Goal: Transaction & Acquisition: Purchase product/service

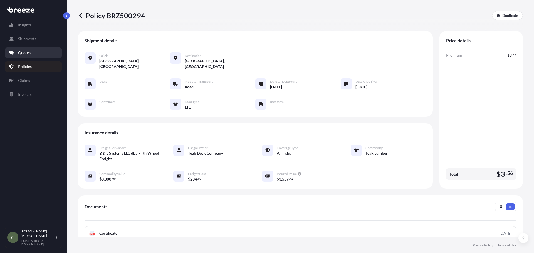
click at [29, 54] on p "Quotes" at bounding box center [24, 53] width 13 height 6
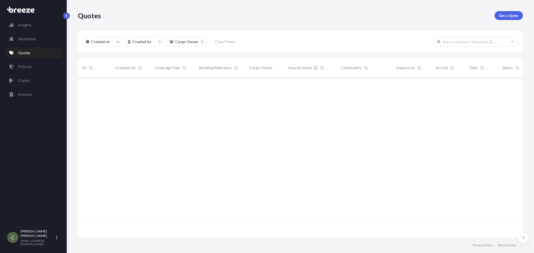
scroll to position [159, 441]
click at [504, 14] on p "Get a Quote" at bounding box center [508, 16] width 19 height 6
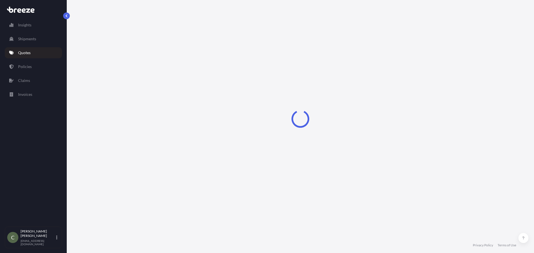
select select "Sea"
select select "1"
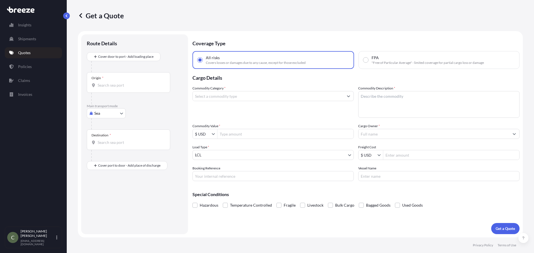
click at [121, 113] on body "Insights Shipments Quotes Policies Claims Invoices C [PERSON_NAME] [EMAIL_ADDRE…" at bounding box center [267, 126] width 534 height 253
click at [103, 146] on span "Road" at bounding box center [101, 148] width 9 height 6
select select "Road"
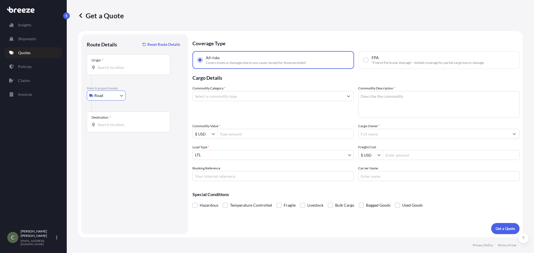
click at [105, 68] on input "Origin *" at bounding box center [131, 68] width 66 height 6
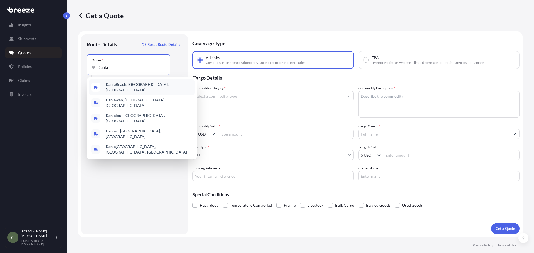
click at [114, 84] on b "Dania" at bounding box center [111, 84] width 10 height 5
click at [106, 128] on span "[GEOGRAPHIC_DATA], [GEOGRAPHIC_DATA], [GEOGRAPHIC_DATA]" at bounding box center [149, 133] width 87 height 11
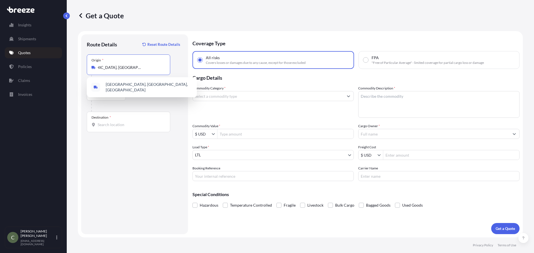
scroll to position [0, 23]
type input "[GEOGRAPHIC_DATA], [GEOGRAPHIC_DATA], [GEOGRAPHIC_DATA]"
click at [107, 124] on input "Destination *" at bounding box center [131, 125] width 66 height 6
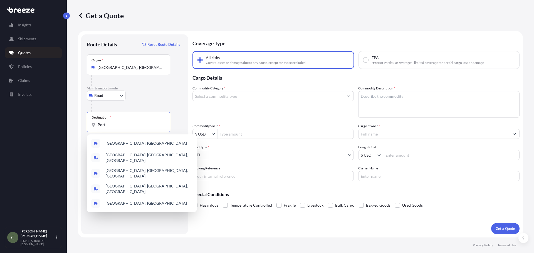
type input "Port"
click at [138, 70] on div "Origin * [GEOGRAPHIC_DATA], [GEOGRAPHIC_DATA], [GEOGRAPHIC_DATA]" at bounding box center [128, 64] width 83 height 21
click at [138, 70] on input "[GEOGRAPHIC_DATA], [GEOGRAPHIC_DATA], [GEOGRAPHIC_DATA]" at bounding box center [131, 68] width 66 height 6
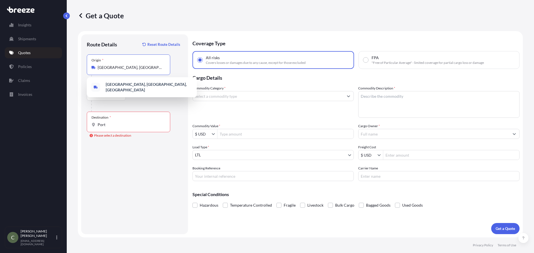
drag, startPoint x: 163, startPoint y: 67, endPoint x: 29, endPoint y: 66, distance: 133.4
click at [29, 66] on div "Insights Shipments Quotes Policies Claims Invoices C [PERSON_NAME] [EMAIL_ADDRE…" at bounding box center [267, 126] width 534 height 253
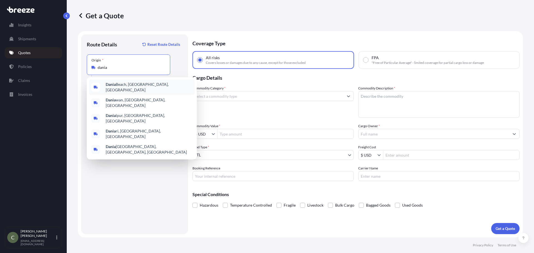
click at [113, 84] on b "Dania" at bounding box center [111, 84] width 10 height 5
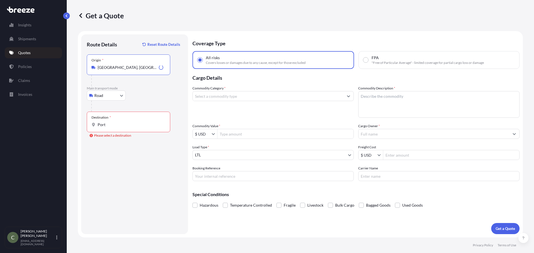
type input "[GEOGRAPHIC_DATA], [GEOGRAPHIC_DATA], [GEOGRAPHIC_DATA]"
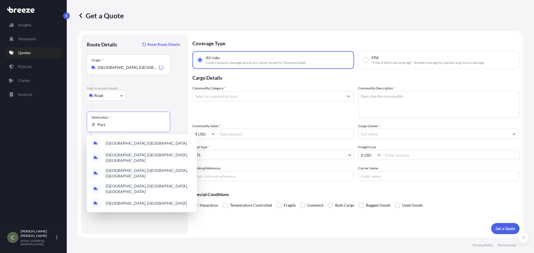
click at [114, 127] on input "Port" at bounding box center [131, 125] width 66 height 6
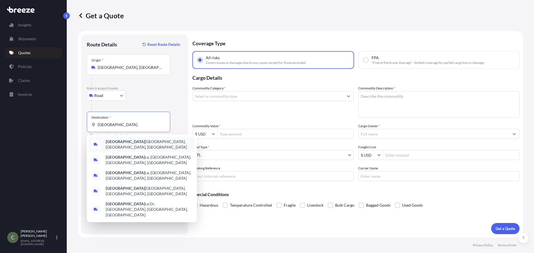
click at [120, 143] on b "[GEOGRAPHIC_DATA]" at bounding box center [125, 141] width 39 height 5
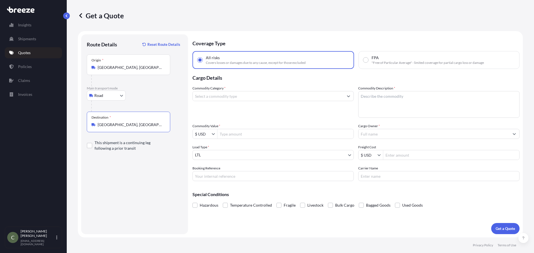
type input "[GEOGRAPHIC_DATA], [GEOGRAPHIC_DATA], [GEOGRAPHIC_DATA]"
click at [246, 98] on input "Commodity Category *" at bounding box center [268, 96] width 151 height 10
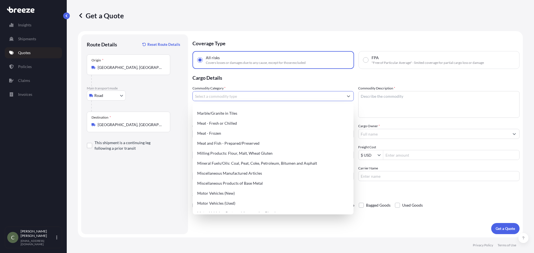
scroll to position [751, 0]
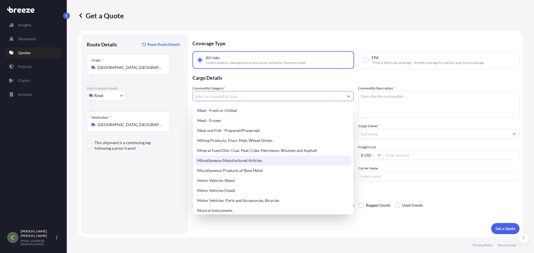
click at [236, 159] on div "Miscellaneous Manufactured Articles" at bounding box center [273, 161] width 156 height 10
type input "Miscellaneous Manufactured Articles"
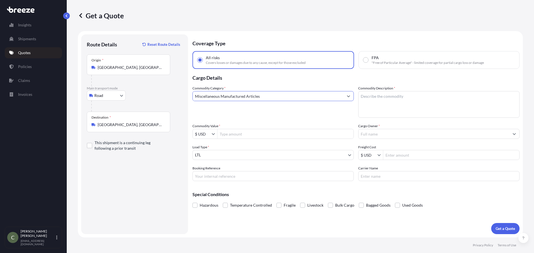
click at [370, 99] on textarea "Commodity Description *" at bounding box center [438, 104] width 161 height 27
type textarea "Hurricane shutters"
click at [298, 133] on input "Commodity Value *" at bounding box center [285, 134] width 136 height 10
type input "3,930"
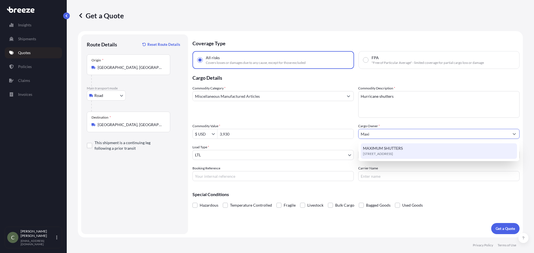
click at [370, 149] on span "MAXIMUM SHUTTERS" at bounding box center [383, 149] width 40 height 6
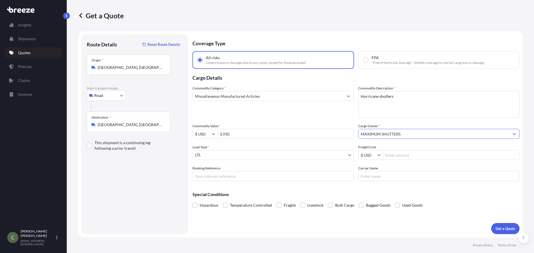
type input "MAXIMUM SHUTTERS"
click at [406, 155] on input "Freight Cost" at bounding box center [451, 155] width 136 height 10
type input "311.77"
click at [439, 218] on div "Coverage Type All risks Covers losses or damages due to any cause, except for t…" at bounding box center [355, 134] width 327 height 200
click at [502, 227] on p "Get a Quote" at bounding box center [504, 229] width 19 height 6
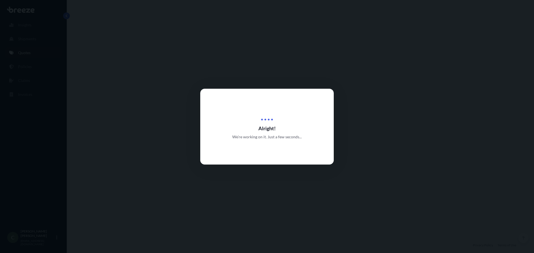
select select "Road"
select select "1"
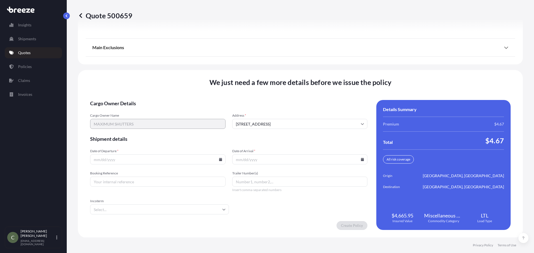
scroll to position [718, 0]
click at [191, 157] on input "Date of Departure *" at bounding box center [157, 159] width 135 height 10
click at [220, 159] on icon at bounding box center [220, 159] width 3 height 3
click at [117, 98] on button "6" at bounding box center [118, 99] width 9 height 9
type input "[DATE]"
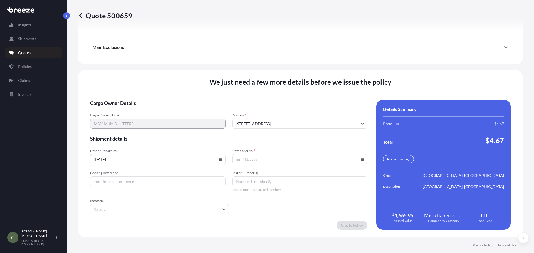
click at [361, 160] on icon at bounding box center [362, 159] width 3 height 3
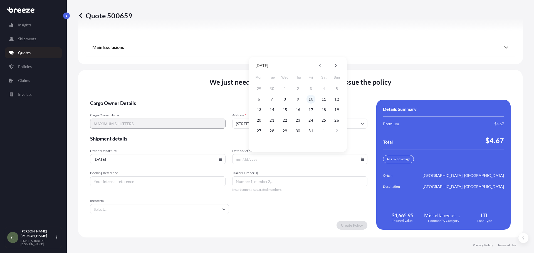
click at [311, 98] on button "10" at bounding box center [310, 99] width 9 height 9
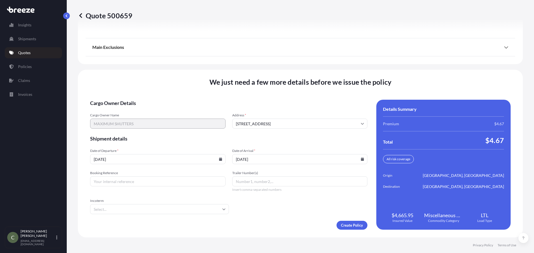
type input "[DATE]"
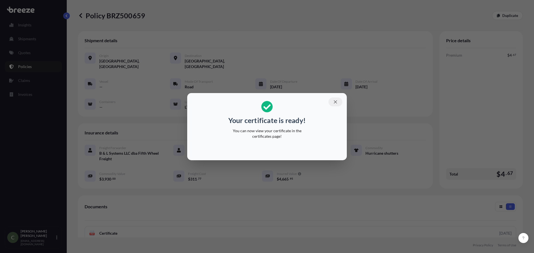
click at [333, 100] on icon "button" at bounding box center [335, 102] width 5 height 5
